Goal: Information Seeking & Learning: Learn about a topic

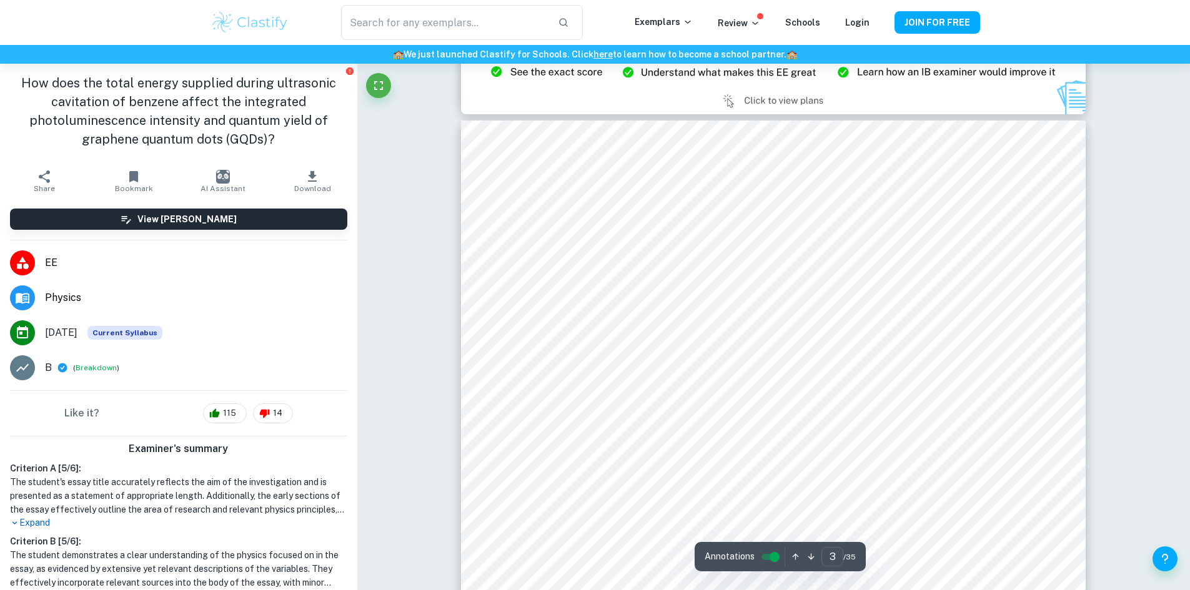
scroll to position [1973, 0]
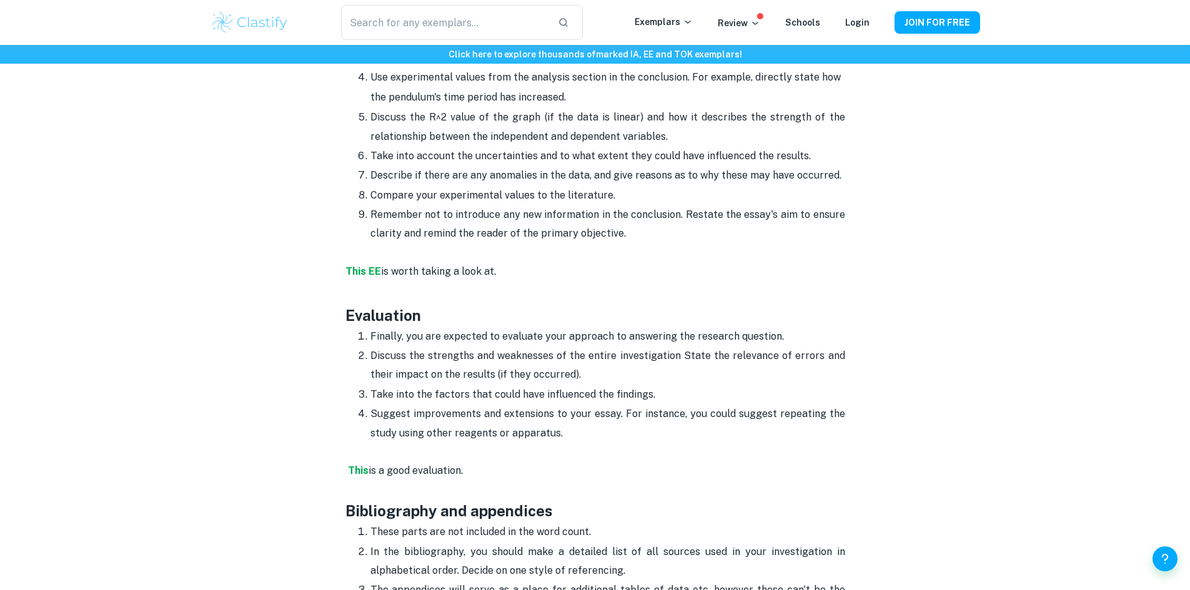
scroll to position [3161, 0]
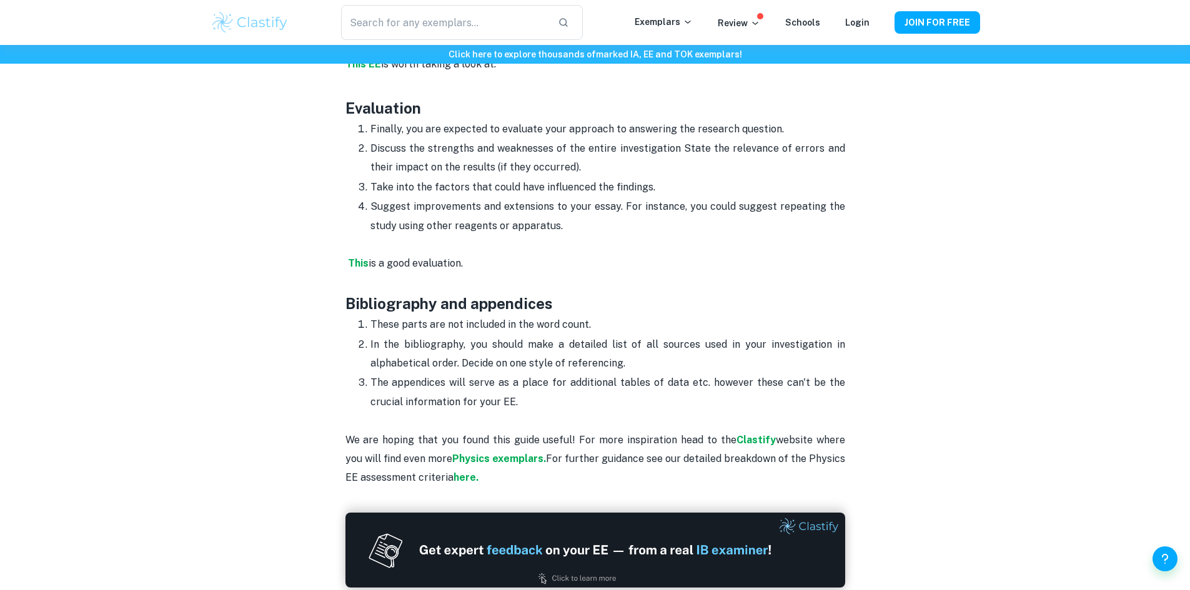
drag, startPoint x: 429, startPoint y: 133, endPoint x: 514, endPoint y: 115, distance: 86.9
click at [514, 120] on p "Finally, you are expected to evaluate your approach to answering the research q…" at bounding box center [607, 129] width 475 height 19
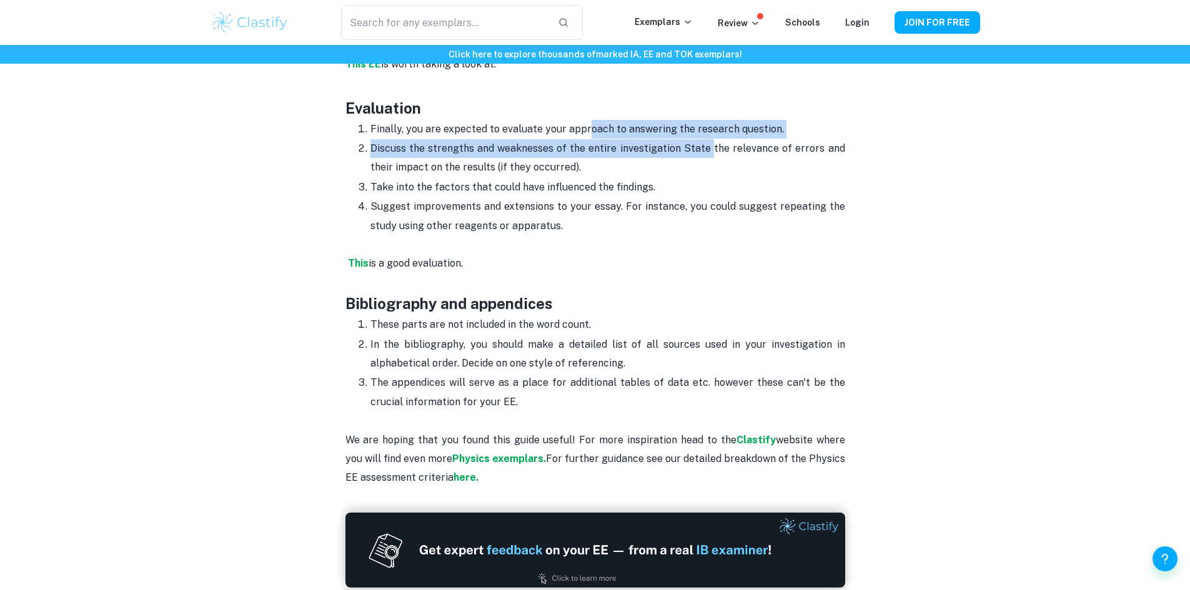
drag, startPoint x: 598, startPoint y: 119, endPoint x: 719, endPoint y: 137, distance: 122.6
click at [718, 137] on ol "Finally, you are expected to evaluate your approach to answering the research q…" at bounding box center [595, 177] width 500 height 116
click at [719, 139] on p "Discuss the strengths and weaknesses of the entire investigation State the rele…" at bounding box center [607, 158] width 475 height 38
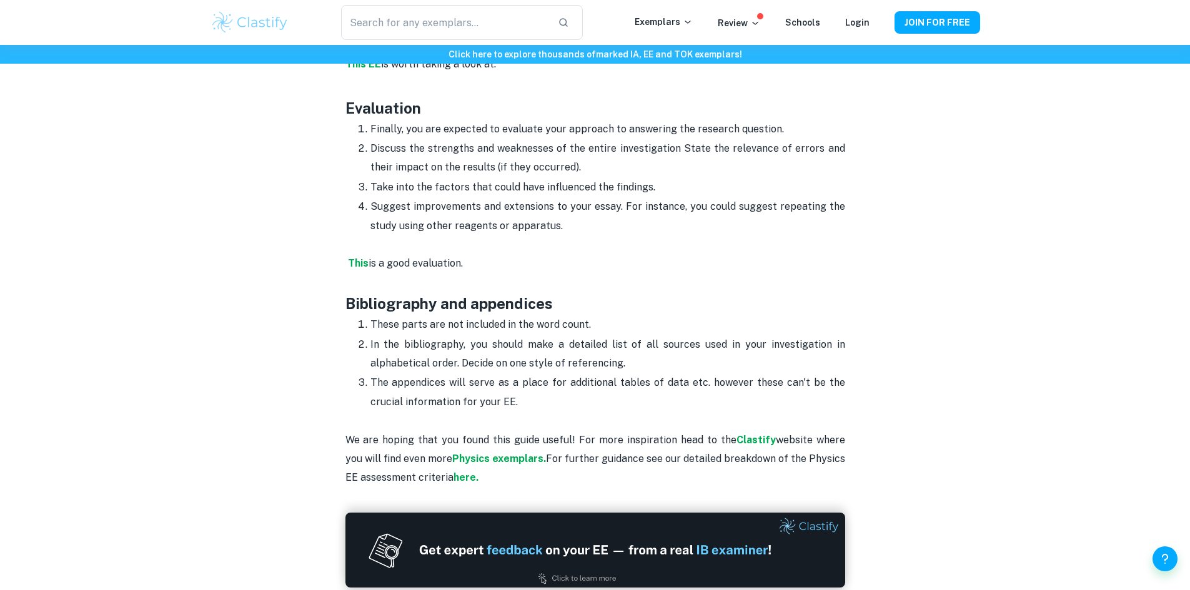
drag, startPoint x: 402, startPoint y: 145, endPoint x: 414, endPoint y: 149, distance: 12.4
click at [402, 145] on p "Discuss the strengths and weaknesses of the entire investigation State the rele…" at bounding box center [607, 158] width 475 height 38
click at [417, 149] on p "Discuss the strengths and weaknesses of the entire investigation State the rele…" at bounding box center [607, 158] width 475 height 38
drag, startPoint x: 486, startPoint y: 142, endPoint x: 503, endPoint y: 147, distance: 18.2
click at [500, 147] on p "Discuss the strengths and weaknesses of the entire investigation State the rele…" at bounding box center [607, 158] width 475 height 38
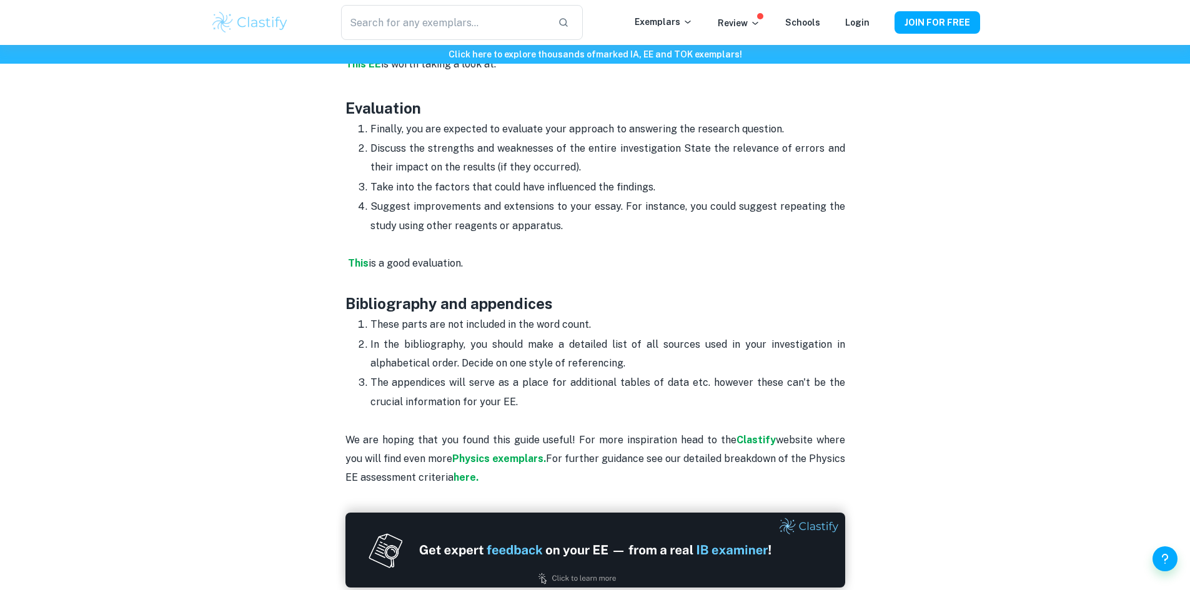
click at [359, 151] on ol "Finally, you are expected to evaluate your approach to answering the research q…" at bounding box center [595, 177] width 500 height 116
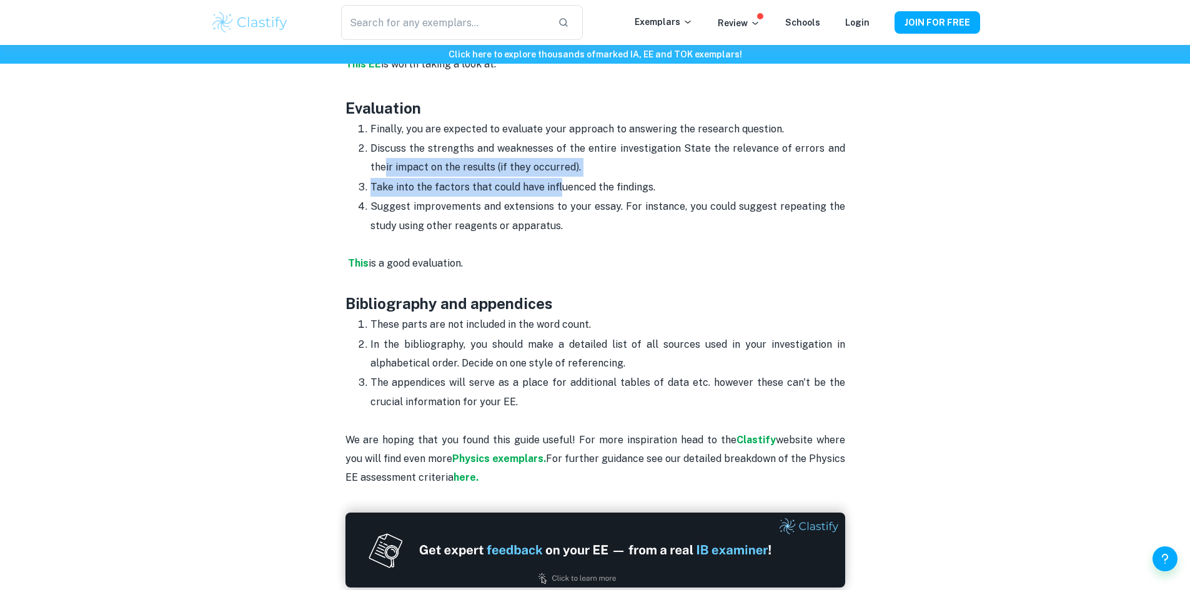
drag, startPoint x: 383, startPoint y: 141, endPoint x: 566, endPoint y: 160, distance: 184.0
click at [566, 160] on ol "Finally, you are expected to evaluate your approach to answering the research q…" at bounding box center [595, 177] width 500 height 116
click at [566, 178] on p "Take into the factors that could have influenced the findings." at bounding box center [607, 187] width 475 height 19
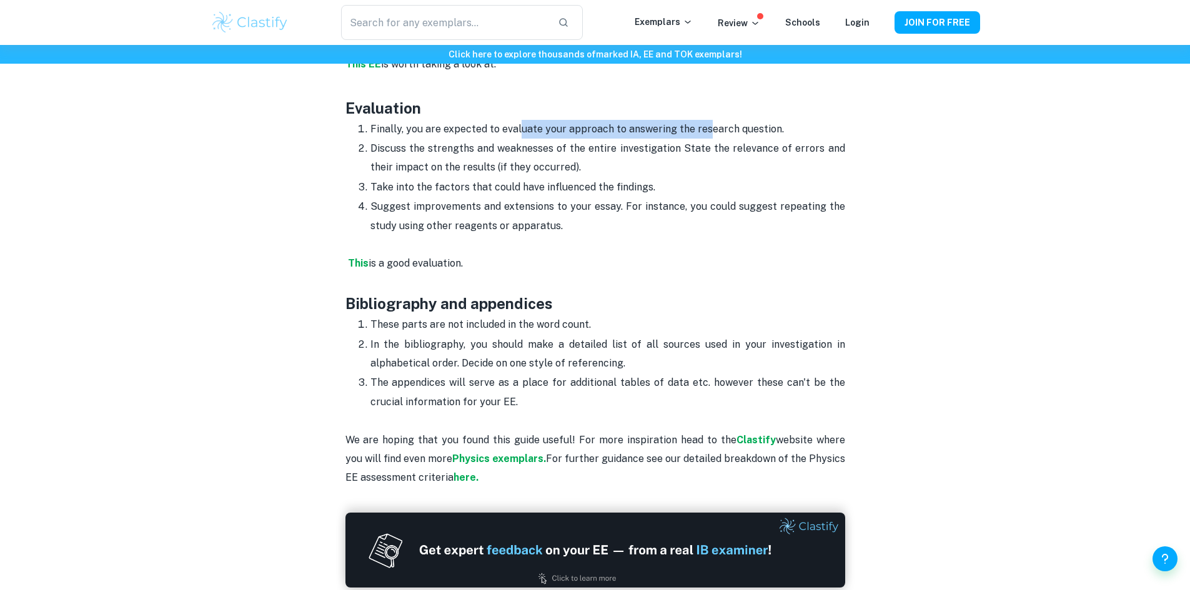
drag, startPoint x: 518, startPoint y: 109, endPoint x: 703, endPoint y: 109, distance: 184.3
click at [703, 120] on p "Finally, you are expected to evaluate your approach to answering the research q…" at bounding box center [607, 129] width 475 height 19
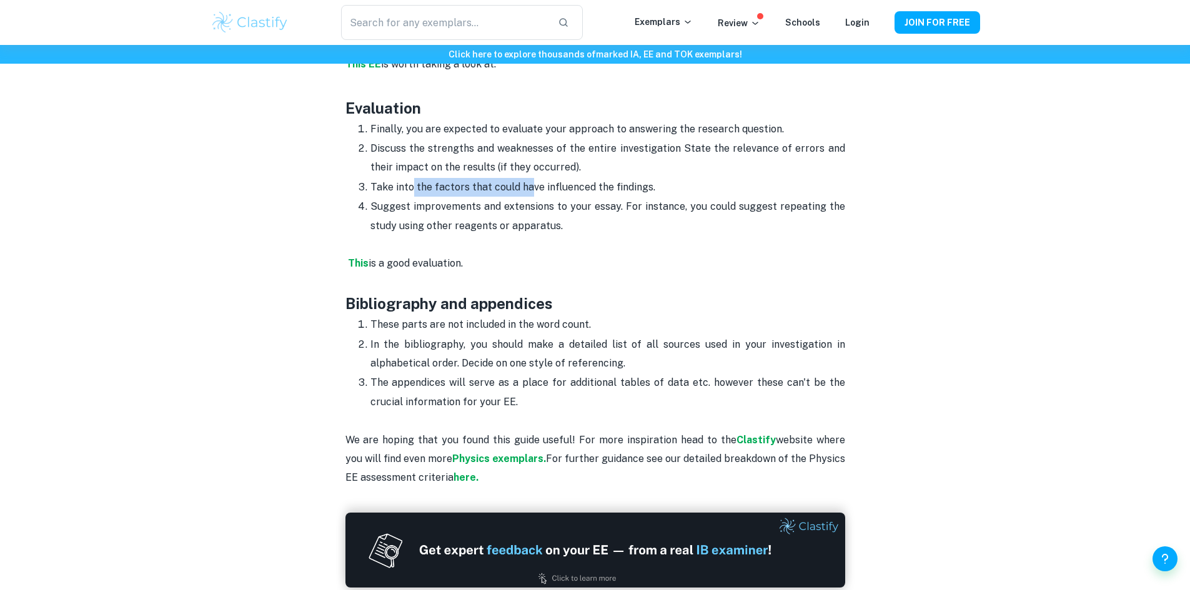
drag, startPoint x: 415, startPoint y: 172, endPoint x: 535, endPoint y: 172, distance: 119.9
click at [535, 178] on p "Take into the factors that could have influenced the findings." at bounding box center [607, 187] width 475 height 19
drag, startPoint x: 538, startPoint y: 172, endPoint x: 610, endPoint y: 170, distance: 71.9
click at [610, 178] on p "Take into the factors that could have influenced the findings." at bounding box center [607, 187] width 475 height 19
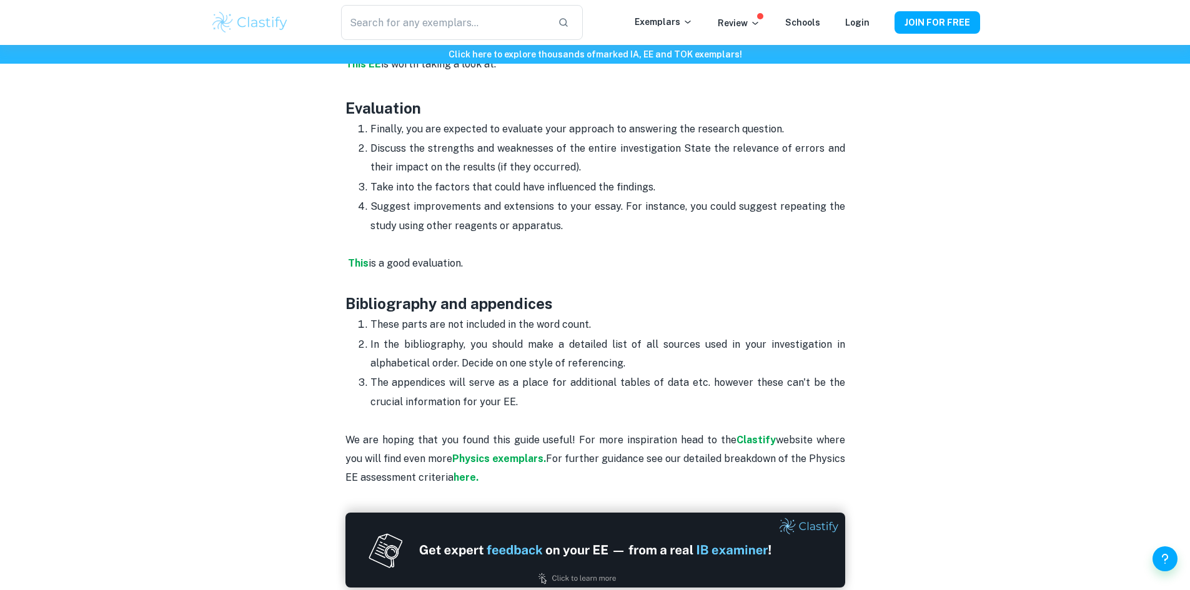
click at [539, 205] on p "Suggest improvements and extensions to your essay. For instance, you could sugg…" at bounding box center [607, 216] width 475 height 38
drag, startPoint x: 510, startPoint y: 190, endPoint x: 723, endPoint y: 201, distance: 212.7
click at [713, 201] on p "Suggest improvements and extensions to your essay. For instance, you could sugg…" at bounding box center [607, 216] width 475 height 38
click at [730, 201] on p "Suggest improvements and extensions to your essay. For instance, you could sugg…" at bounding box center [607, 216] width 475 height 38
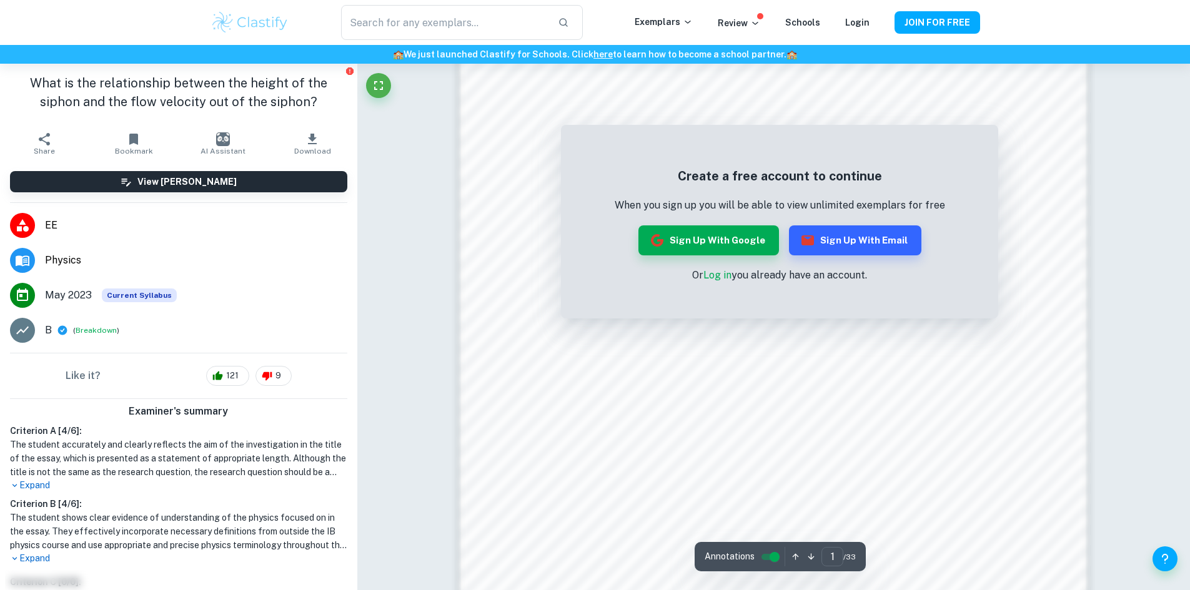
scroll to position [909, 0]
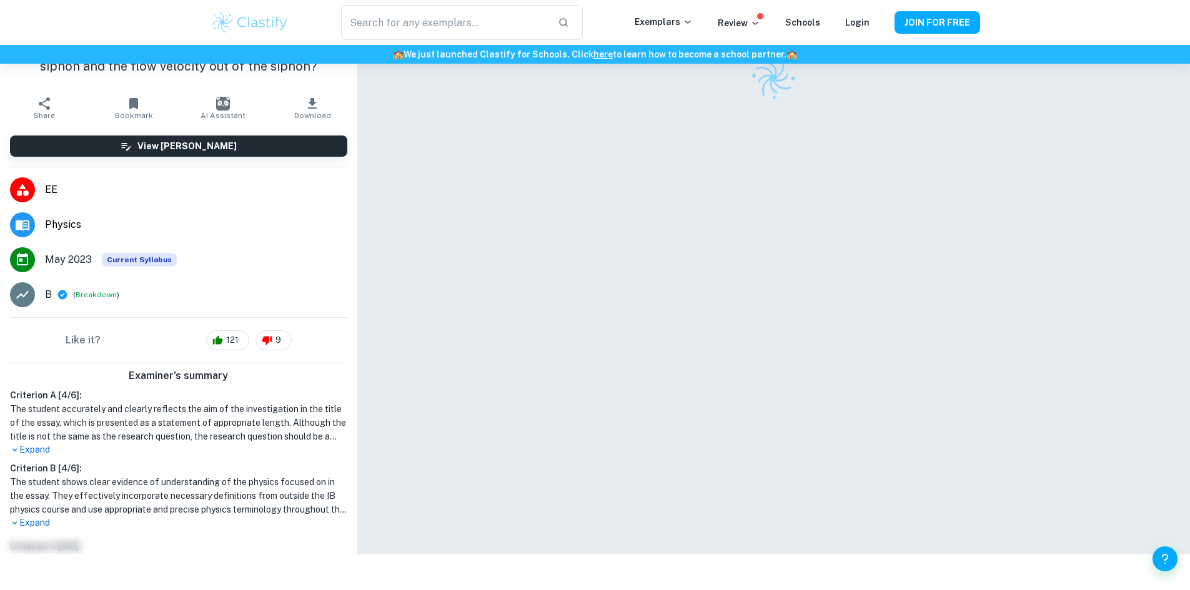
scroll to position [64, 0]
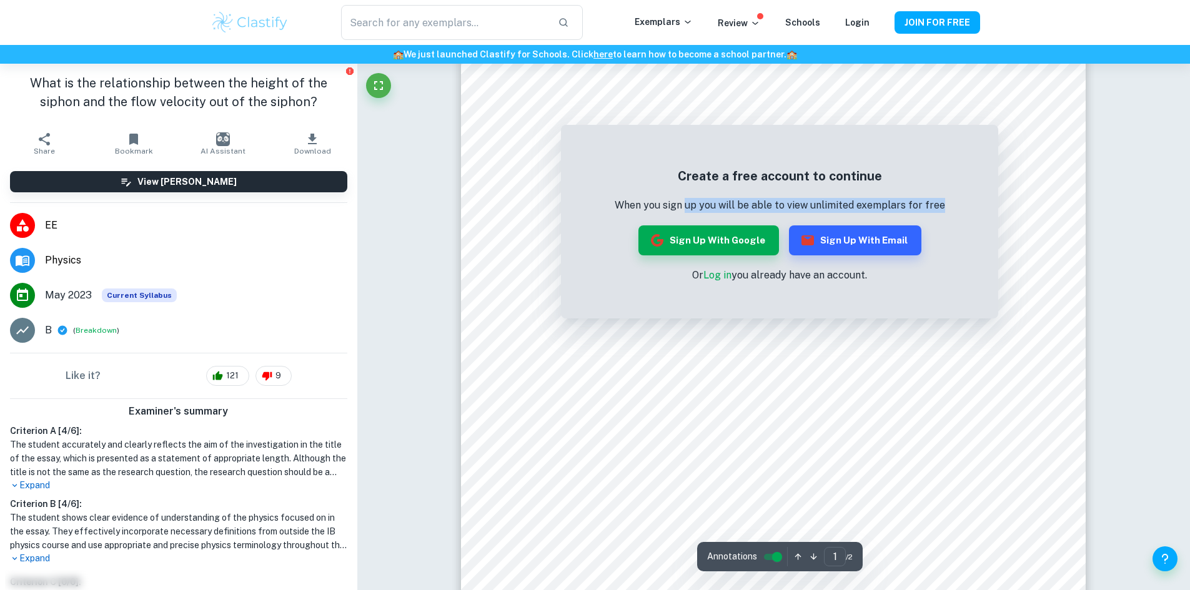
drag, startPoint x: 687, startPoint y: 203, endPoint x: 984, endPoint y: 202, distance: 297.3
click at [984, 202] on div "Create a free account to continue When you sign up you will be able to view unl…" at bounding box center [779, 224] width 437 height 187
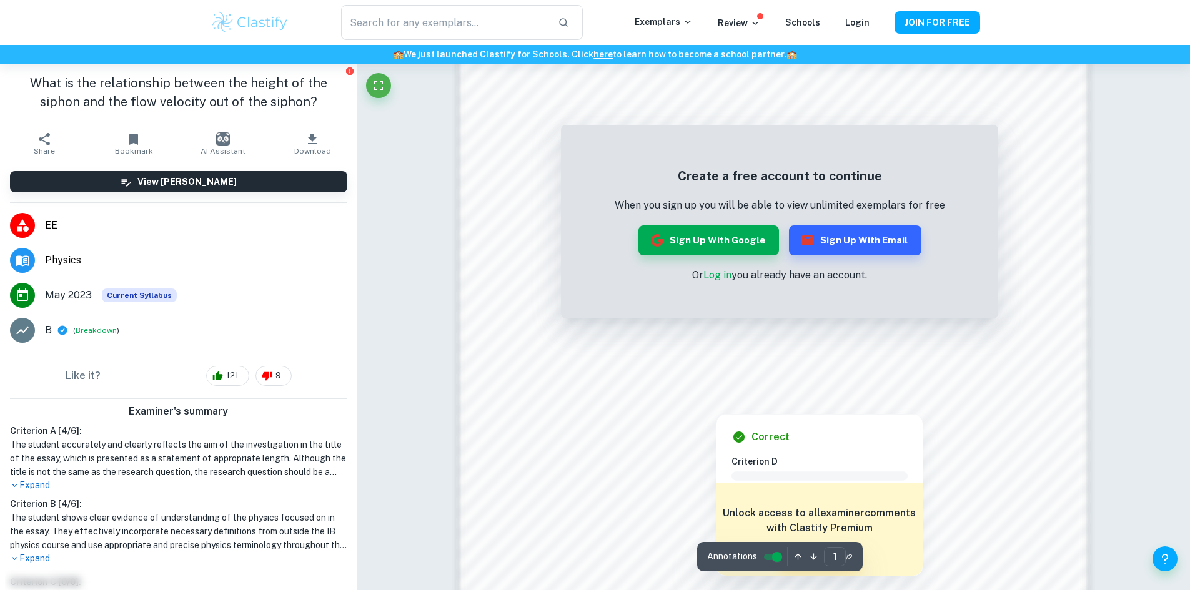
drag, startPoint x: 653, startPoint y: 382, endPoint x: 688, endPoint y: 385, distance: 35.8
click at [688, 385] on div at bounding box center [649, 378] width 95 height 37
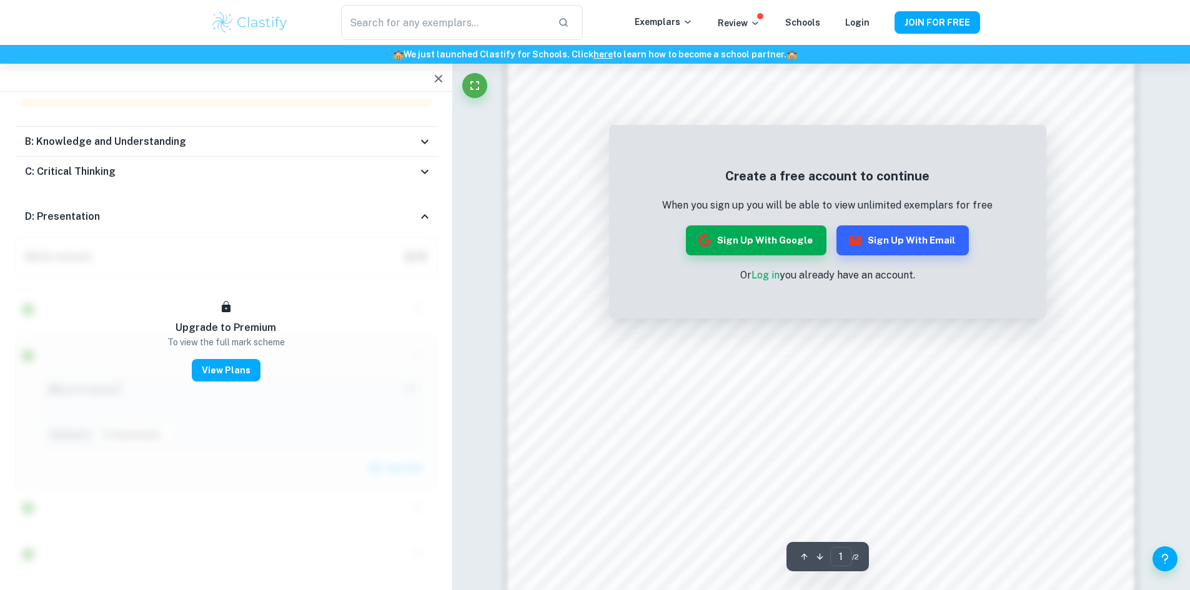
scroll to position [1187, 0]
